Goal: Task Accomplishment & Management: Use online tool/utility

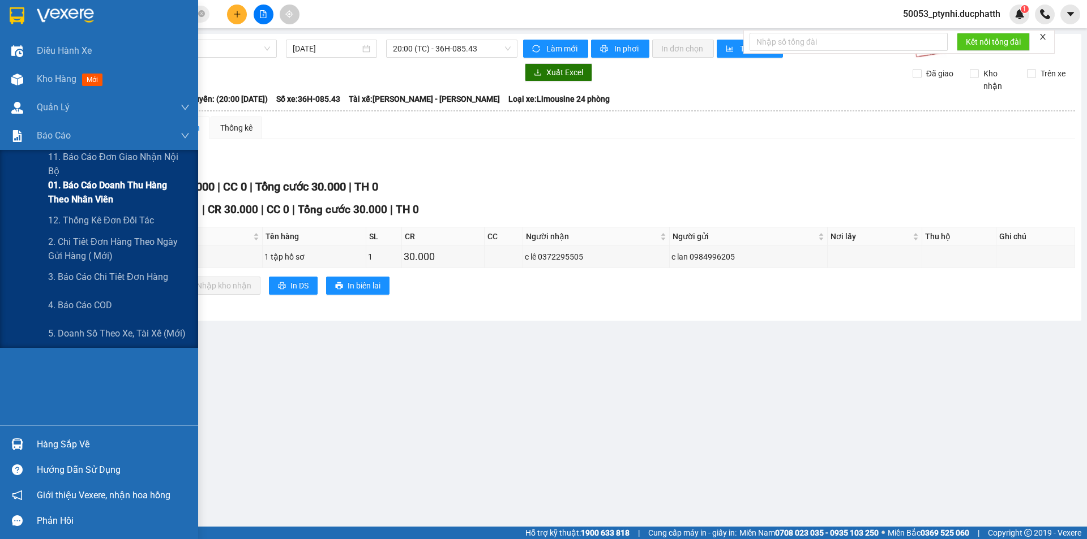
click at [65, 200] on span "01. Báo cáo doanh thu hàng theo nhân viên" at bounding box center [118, 192] width 141 height 28
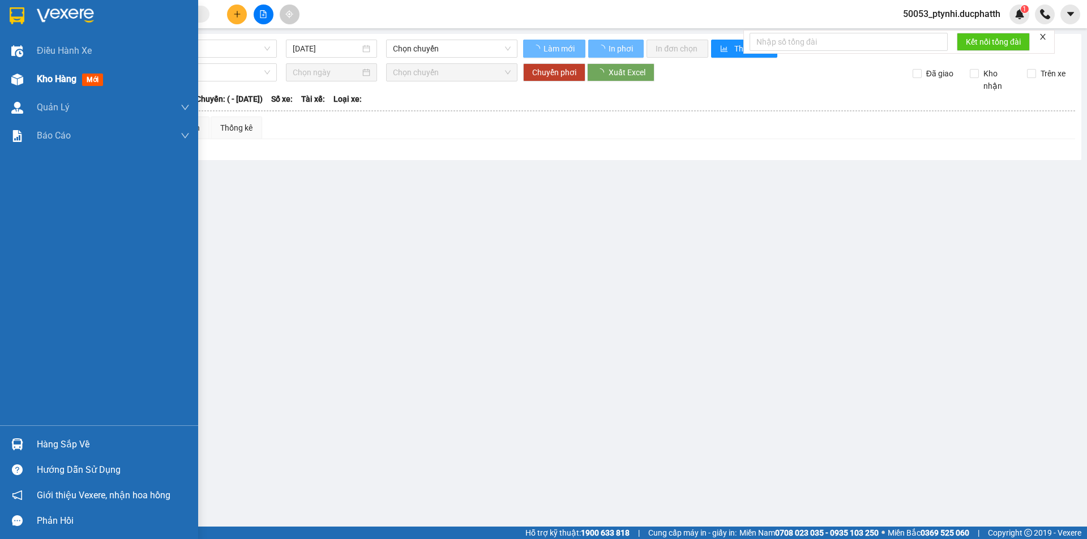
type input "[DATE]"
click at [6, 75] on div "Kho hàng mới" at bounding box center [99, 79] width 198 height 28
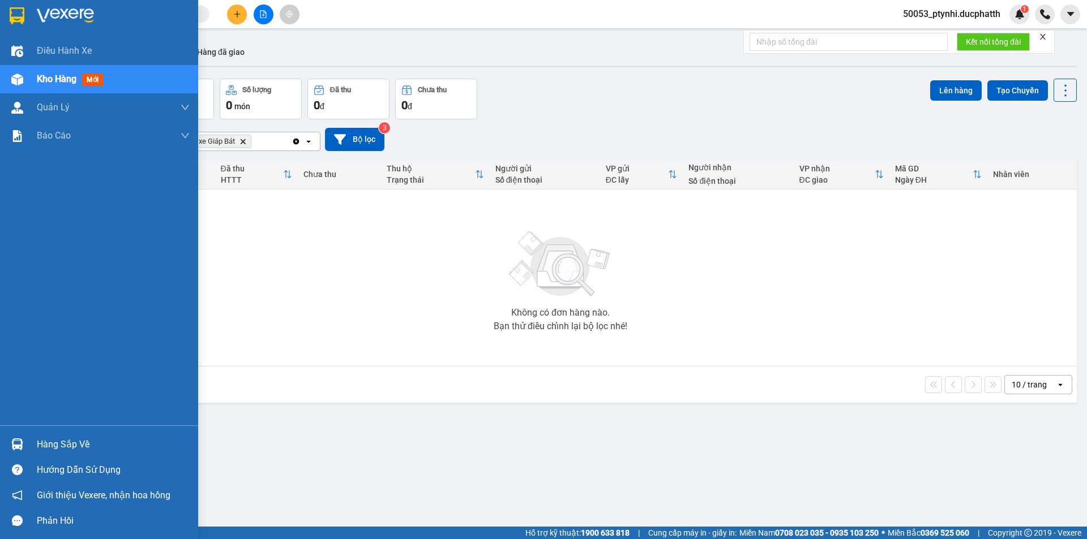
click at [45, 428] on div "Hàng sắp về Hướng dẫn sử dụng Giới thiệu Vexere, nhận hoa hồng Phản hồi" at bounding box center [99, 480] width 198 height 108
click at [57, 440] on div "Hàng sắp về" at bounding box center [113, 444] width 153 height 17
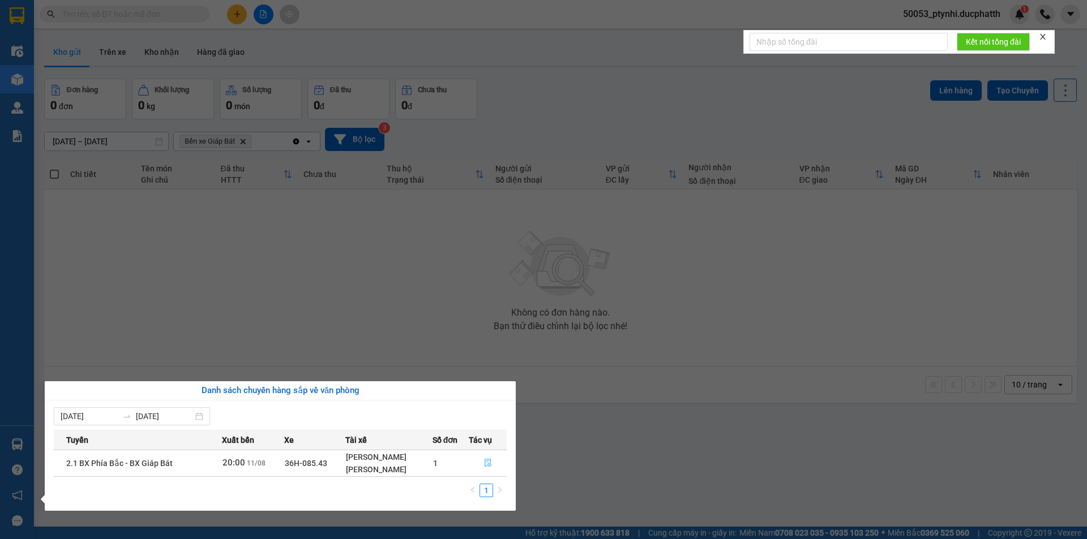
click at [492, 461] on button "button" at bounding box center [487, 463] width 37 height 18
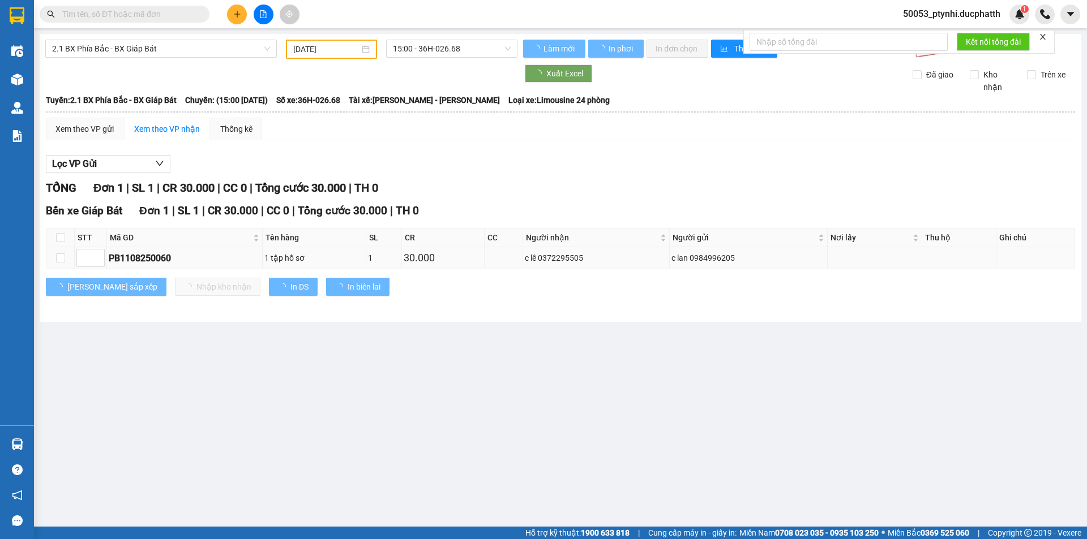
type input "[DATE]"
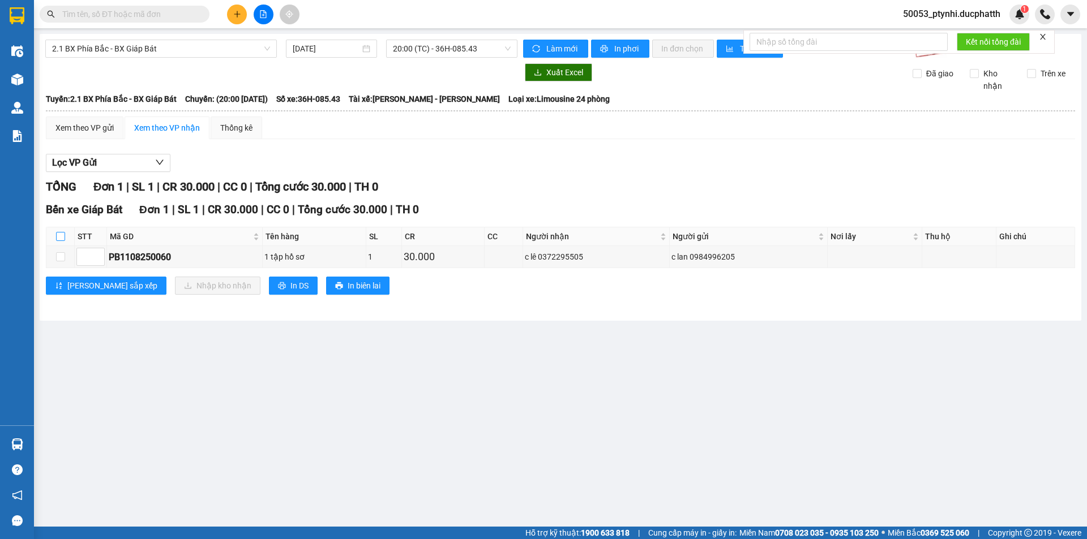
click at [64, 235] on input "checkbox" at bounding box center [60, 236] width 9 height 9
checkbox input "true"
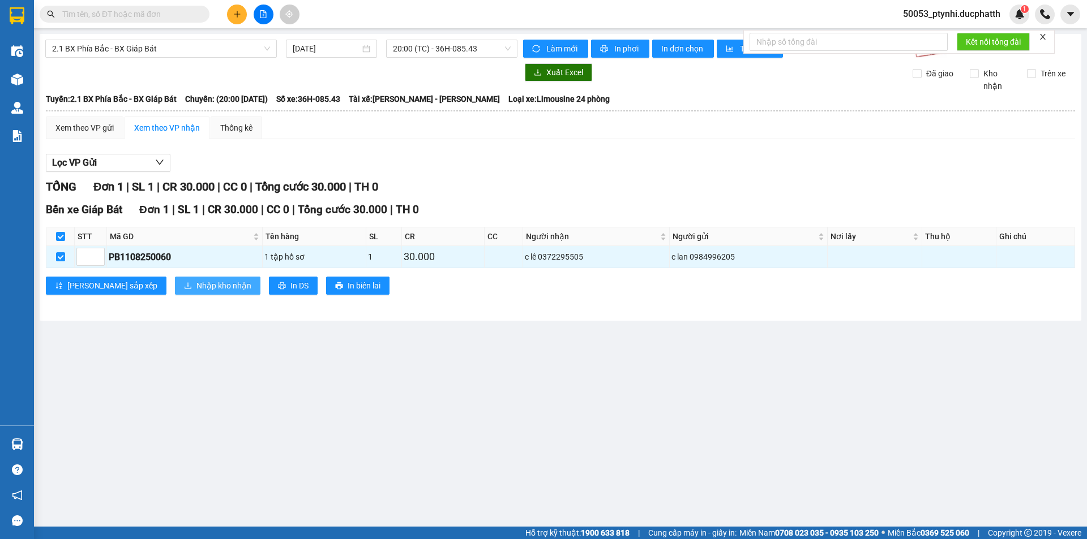
click at [184, 291] on span "download" at bounding box center [188, 286] width 8 height 9
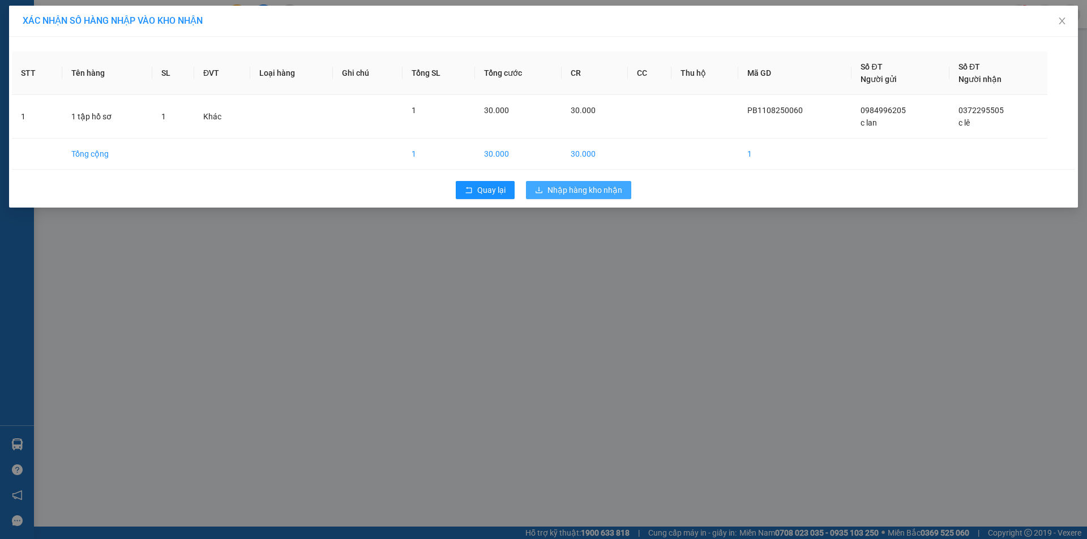
click at [593, 195] on span "Nhập hàng kho nhận" at bounding box center [584, 190] width 75 height 12
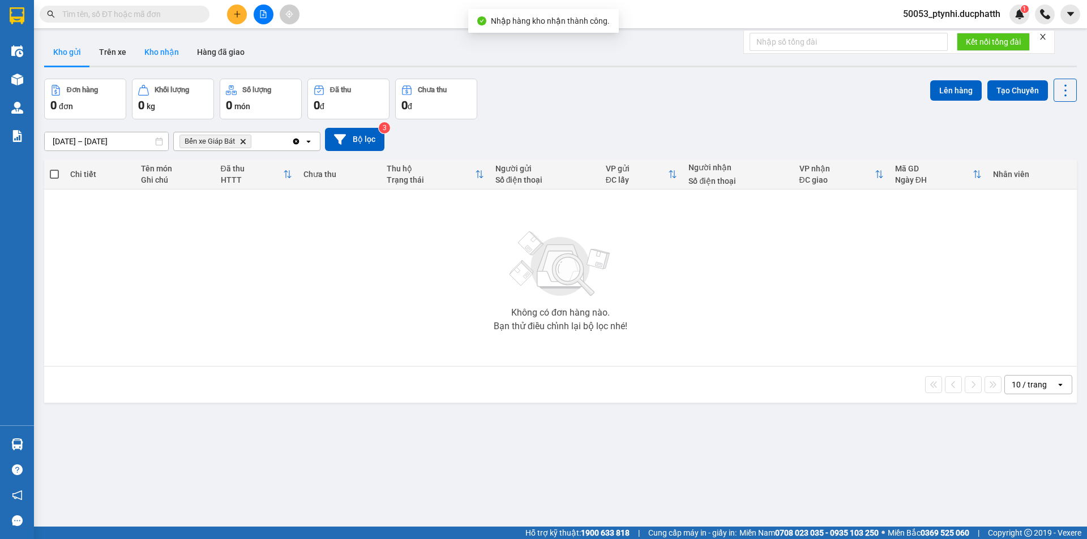
drag, startPoint x: 170, startPoint y: 51, endPoint x: 173, endPoint y: 57, distance: 6.1
click at [169, 53] on button "Kho nhận" at bounding box center [161, 51] width 53 height 27
